Goal: Navigation & Orientation: Find specific page/section

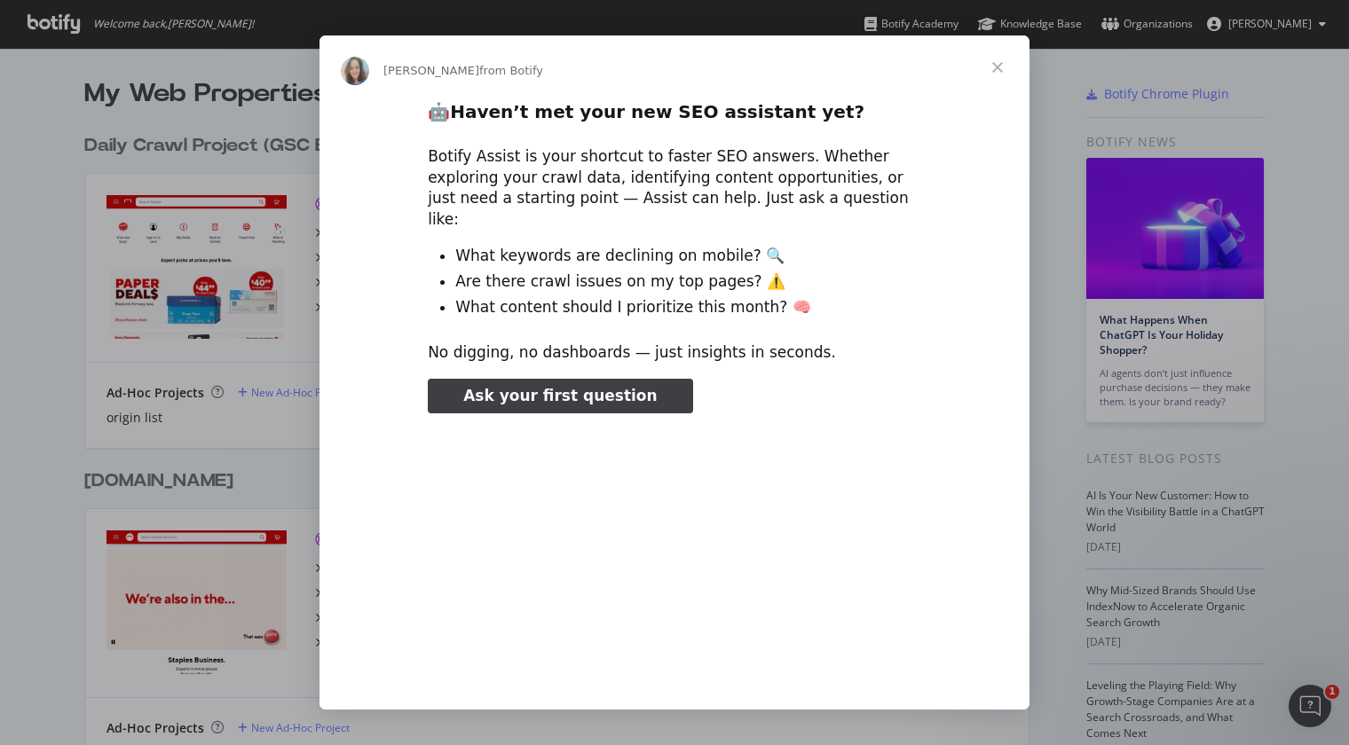
type input "132241"
click at [1000, 60] on span "Close" at bounding box center [997, 67] width 64 height 64
